Goal: Transaction & Acquisition: Purchase product/service

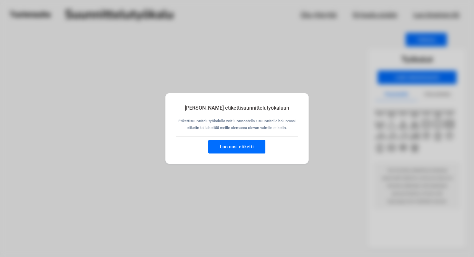
click at [237, 145] on button "Luo uusi etiketti" at bounding box center [236, 147] width 57 height 14
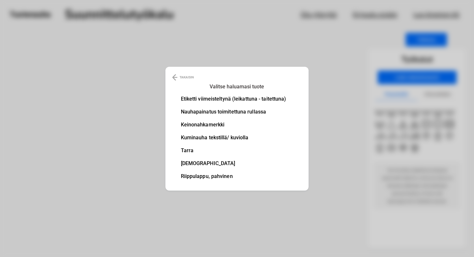
click at [242, 98] on li "Etiketti viimeisteltynä (leikattuna - taitettuna)" at bounding box center [233, 98] width 105 height 5
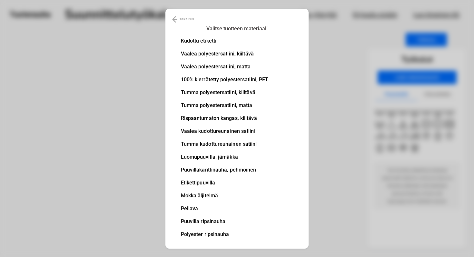
click at [209, 40] on li "Kudottu etiketti" at bounding box center [225, 40] width 88 height 5
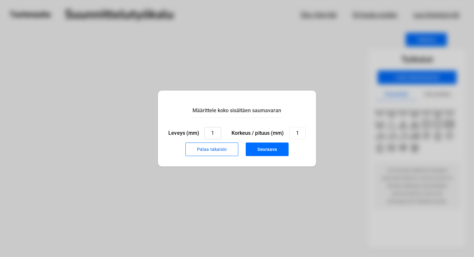
drag, startPoint x: 217, startPoint y: 133, endPoint x: 194, endPoint y: 133, distance: 23.2
click at [194, 133] on div "Leveys (mm) 1" at bounding box center [194, 133] width 53 height 12
type input "50"
drag, startPoint x: 301, startPoint y: 134, endPoint x: 272, endPoint y: 134, distance: 29.4
click at [272, 134] on div "Korkeus / pituus (mm) 1" at bounding box center [269, 133] width 74 height 12
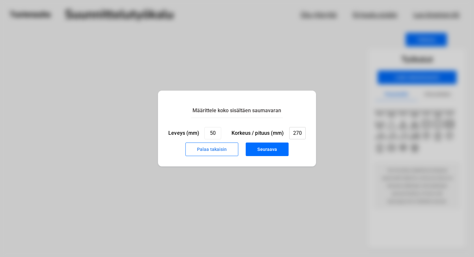
type input "270"
click at [284, 152] on button "Seuraava" at bounding box center [267, 150] width 43 height 14
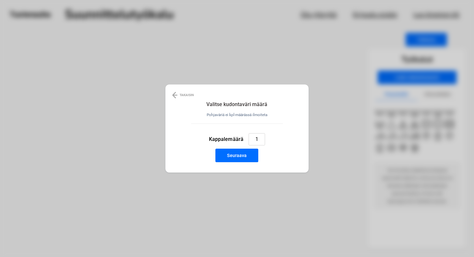
drag, startPoint x: 259, startPoint y: 139, endPoint x: 236, endPoint y: 140, distance: 22.9
click at [236, 140] on div "Kappalemäärä 1" at bounding box center [237, 139] width 56 height 12
type input "80"
click at [243, 156] on button "Seuraava" at bounding box center [236, 156] width 43 height 14
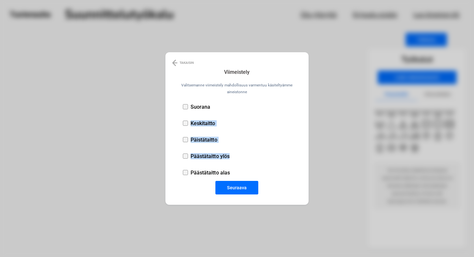
drag, startPoint x: 185, startPoint y: 172, endPoint x: 266, endPoint y: 105, distance: 105.2
click at [266, 105] on ul "Suorana Keskitaitto Päistätaitto Päästätaitto ylös Päästätaitto alas" at bounding box center [237, 140] width 133 height 82
click at [186, 140] on div at bounding box center [185, 139] width 5 height 5
click at [241, 186] on button "Seuraava" at bounding box center [236, 188] width 43 height 14
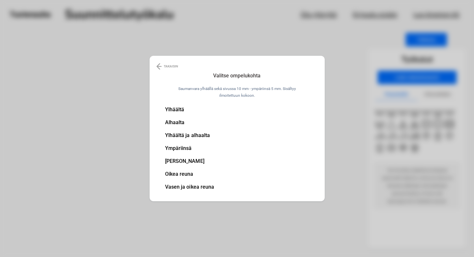
click at [189, 151] on li "Ympäriinsä" at bounding box center [189, 148] width 49 height 5
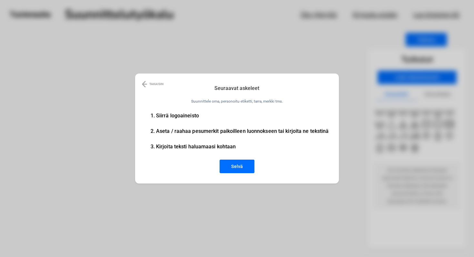
click at [146, 84] on img at bounding box center [144, 84] width 5 height 8
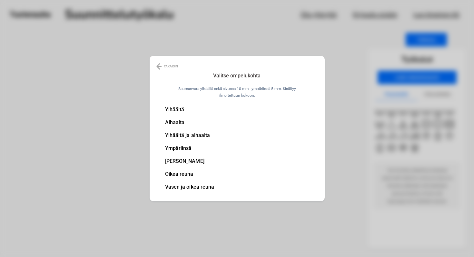
click at [198, 186] on li "Vasen ja oikea reuna" at bounding box center [189, 186] width 49 height 5
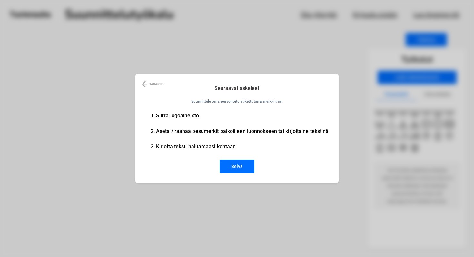
click at [231, 167] on button "Selvä" at bounding box center [237, 167] width 35 height 14
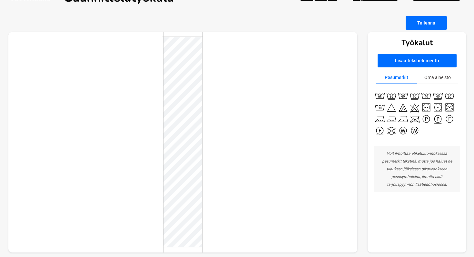
scroll to position [21, 0]
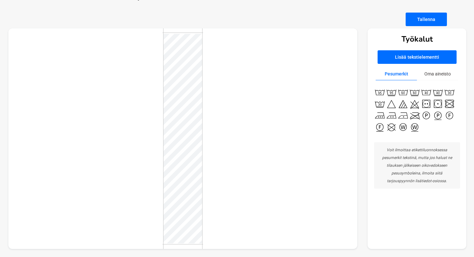
click at [439, 76] on button "Oma aineisto" at bounding box center [437, 74] width 41 height 13
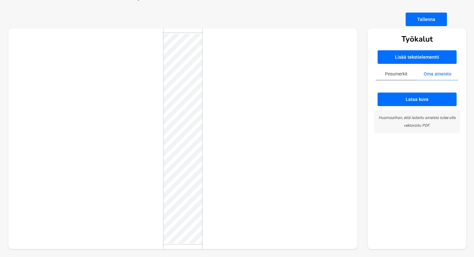
click at [432, 105] on button "Lataa kuva" at bounding box center [417, 100] width 79 height 14
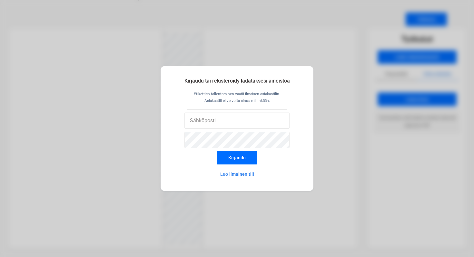
click at [357, 161] on div "Kirjaudu tai rekisteröidy ladataksesi aineistoa Etikettien tallentaminen vaatii…" at bounding box center [237, 128] width 474 height 257
